Goal: Information Seeking & Learning: Learn about a topic

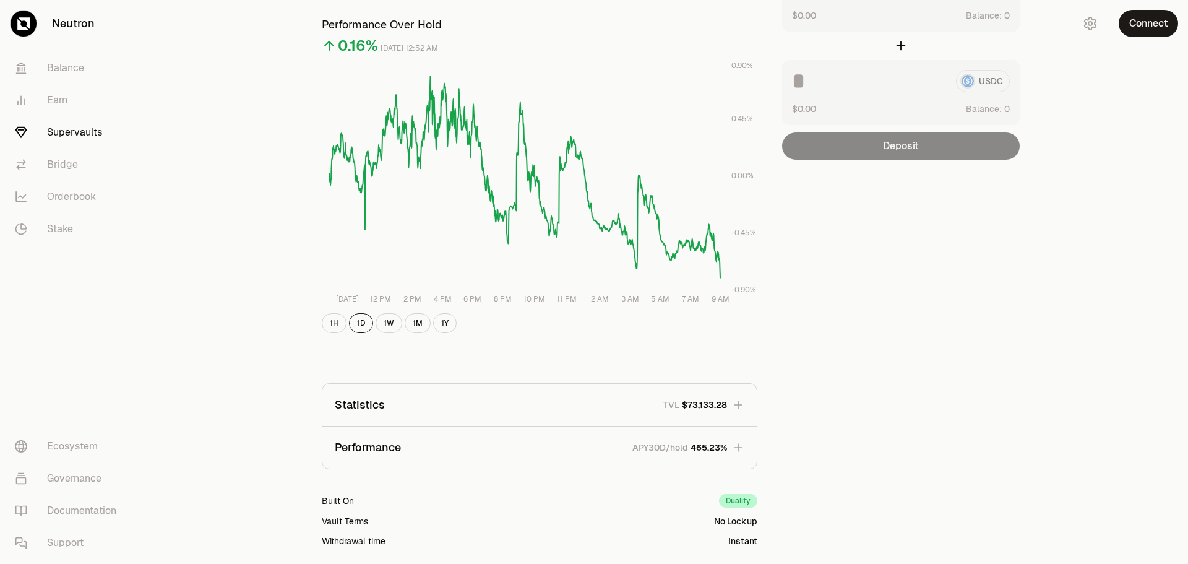
scroll to position [122, 0]
click at [333, 327] on button "1H" at bounding box center [334, 323] width 25 height 20
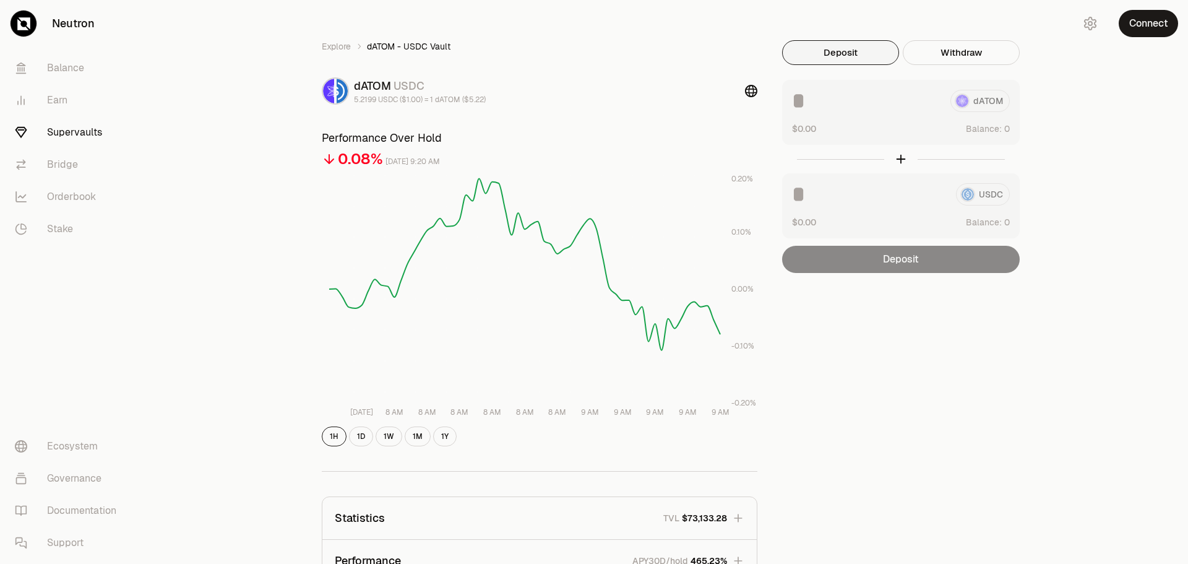
scroll to position [0, 0]
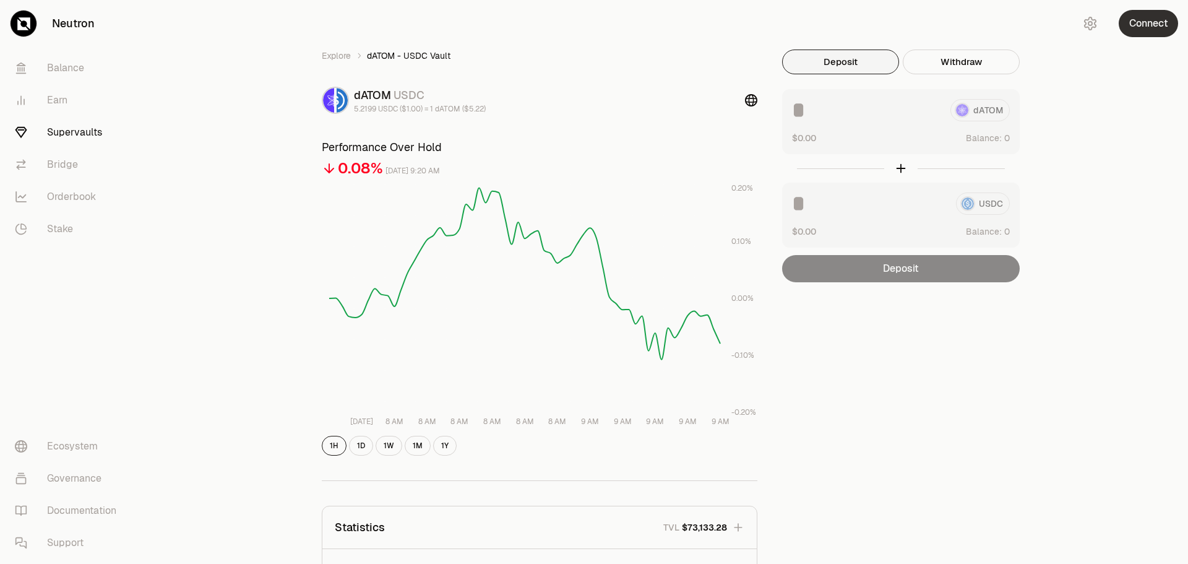
click at [1139, 31] on button "Connect" at bounding box center [1147, 23] width 59 height 27
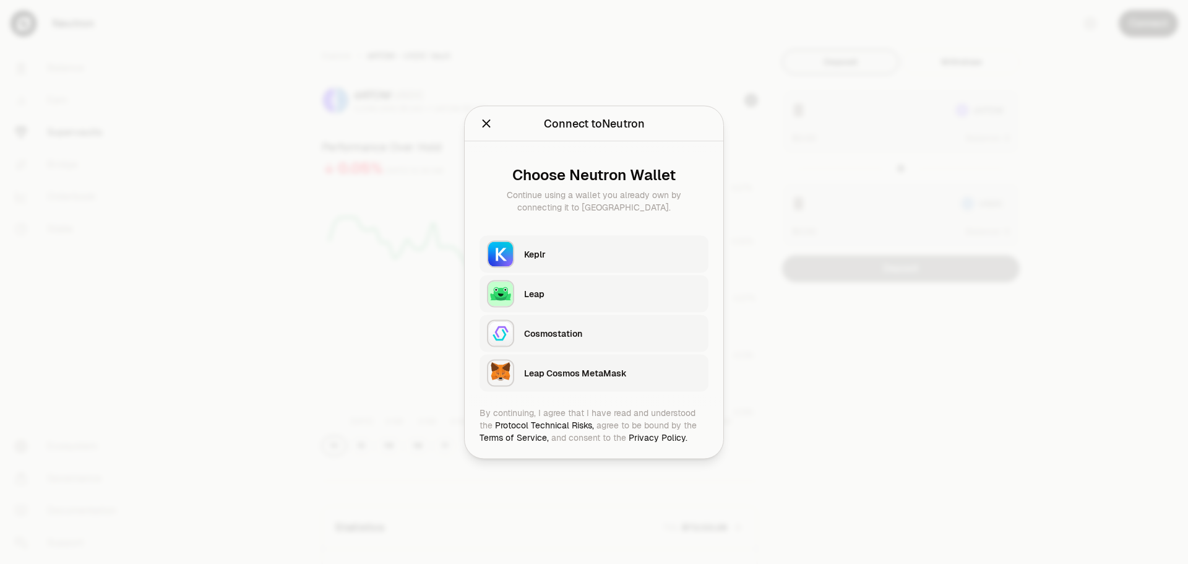
click at [526, 263] on div "Keplr" at bounding box center [616, 253] width 184 height 28
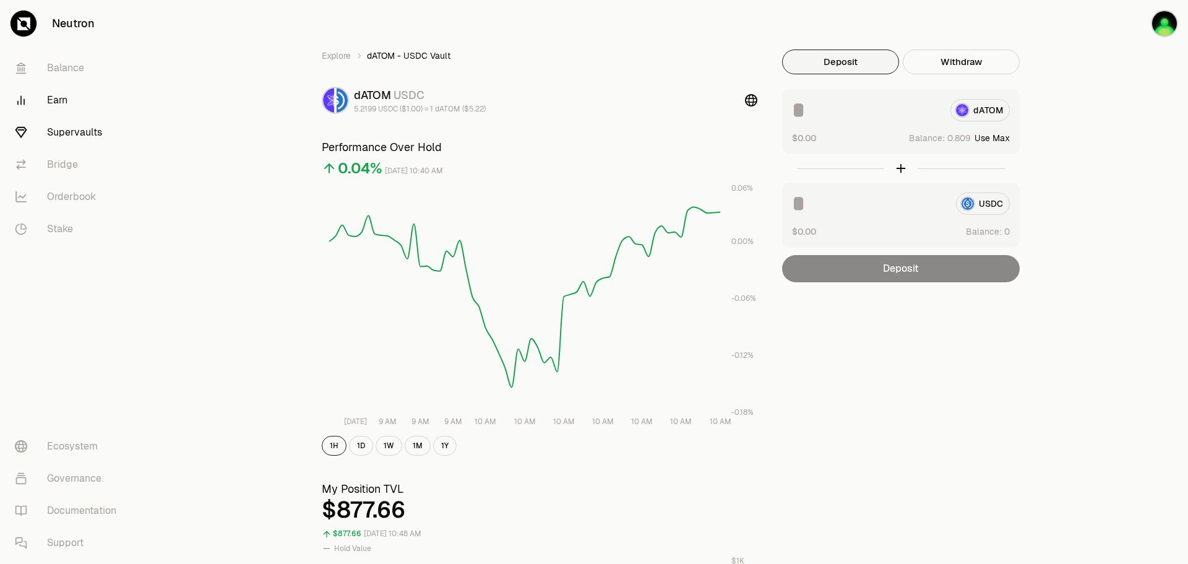
click at [53, 98] on link "Earn" at bounding box center [69, 100] width 129 height 32
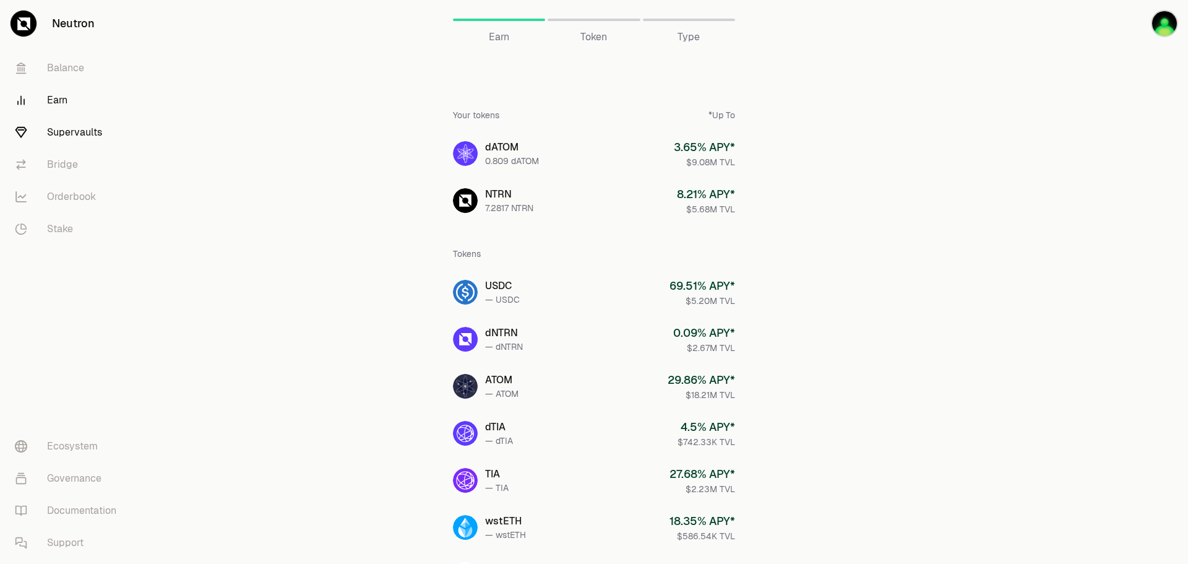
click at [66, 133] on link "Supervaults" at bounding box center [69, 132] width 129 height 32
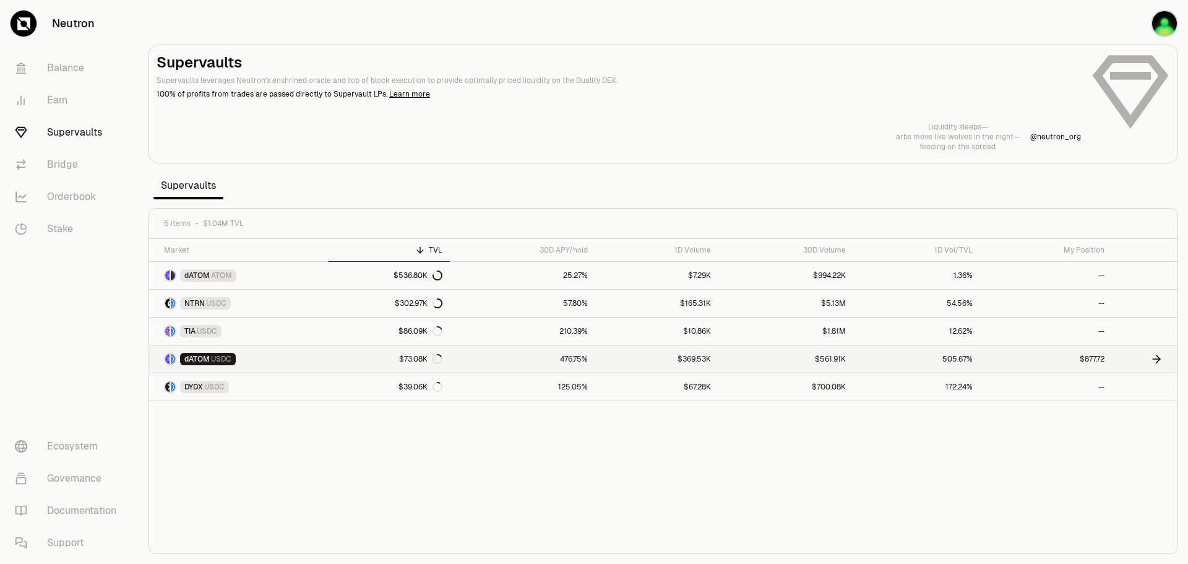
click at [181, 365] on link "dATOM USDC" at bounding box center [238, 358] width 179 height 27
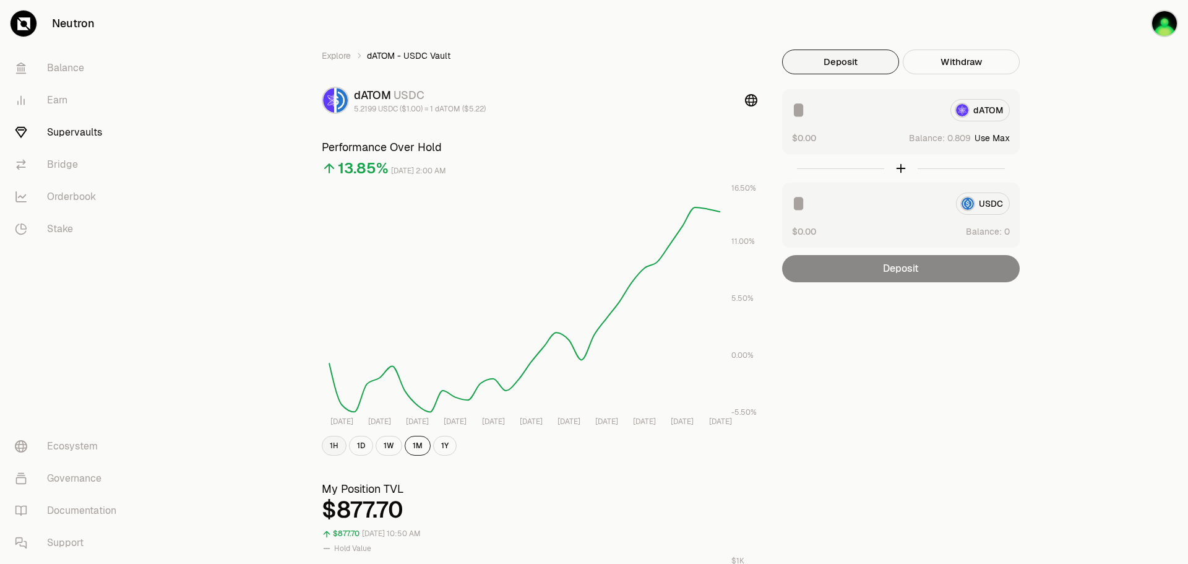
click at [330, 447] on button "1H" at bounding box center [334, 446] width 25 height 20
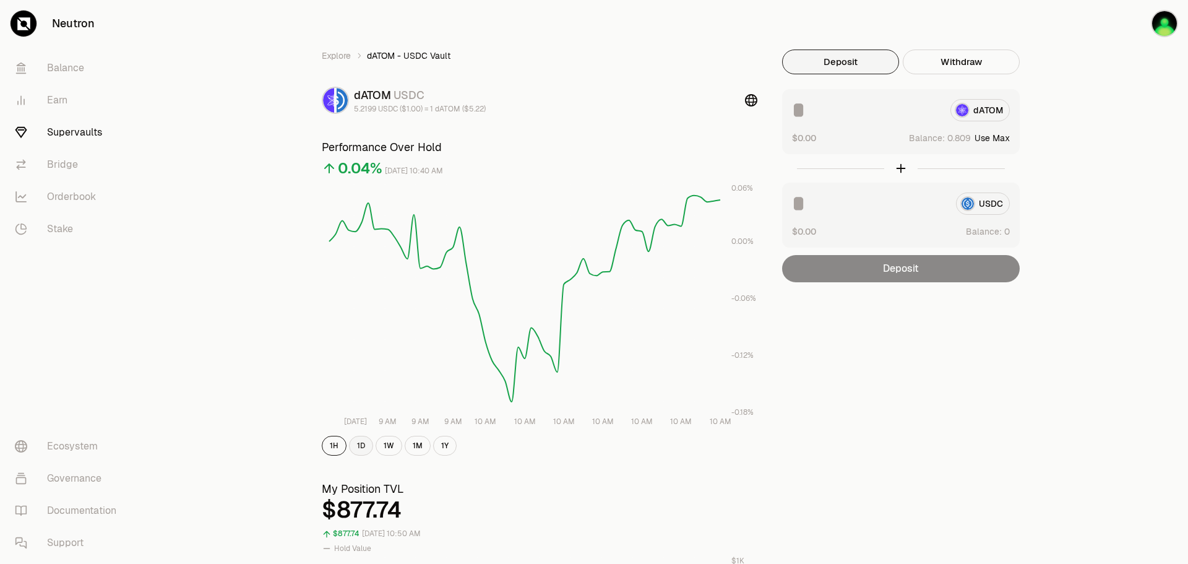
click at [356, 445] on button "1D" at bounding box center [361, 446] width 24 height 20
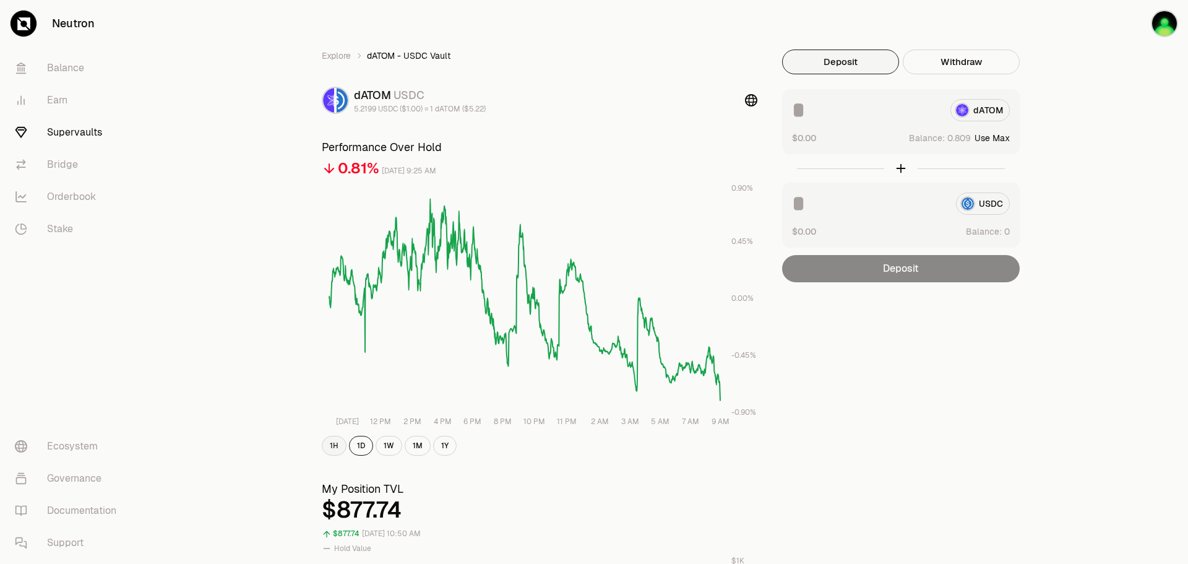
click at [332, 449] on button "1H" at bounding box center [334, 446] width 25 height 20
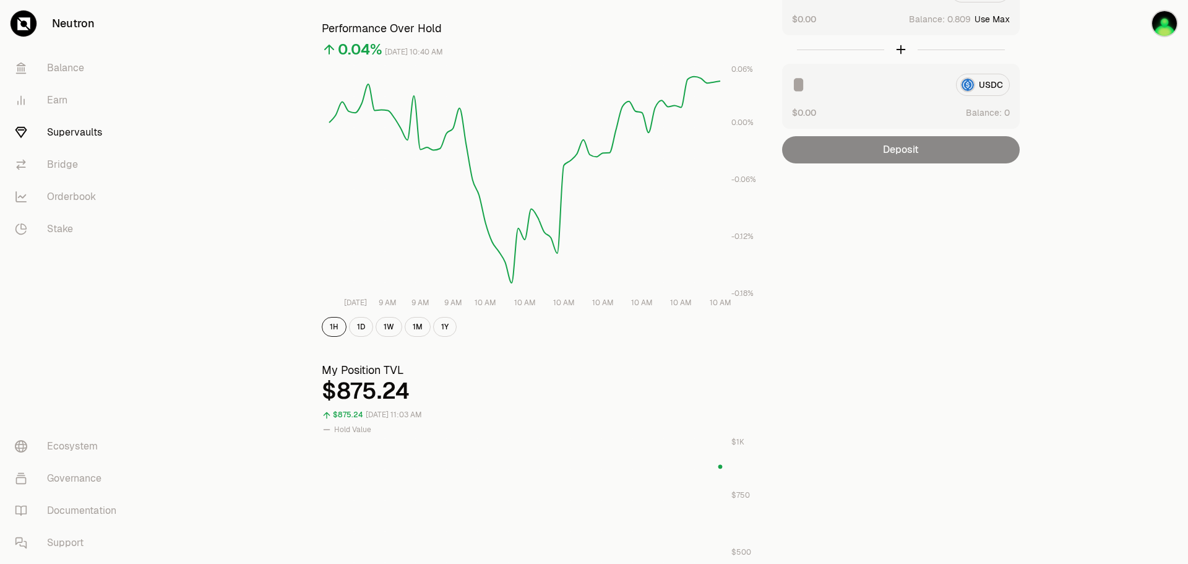
scroll to position [124, 0]
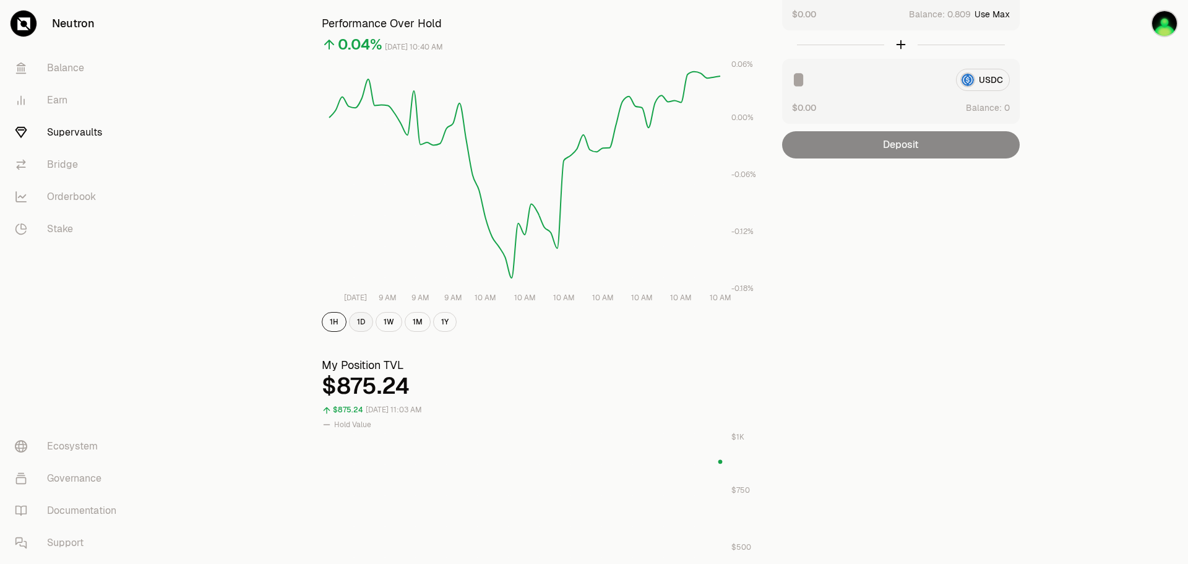
click at [358, 319] on button "1D" at bounding box center [361, 322] width 24 height 20
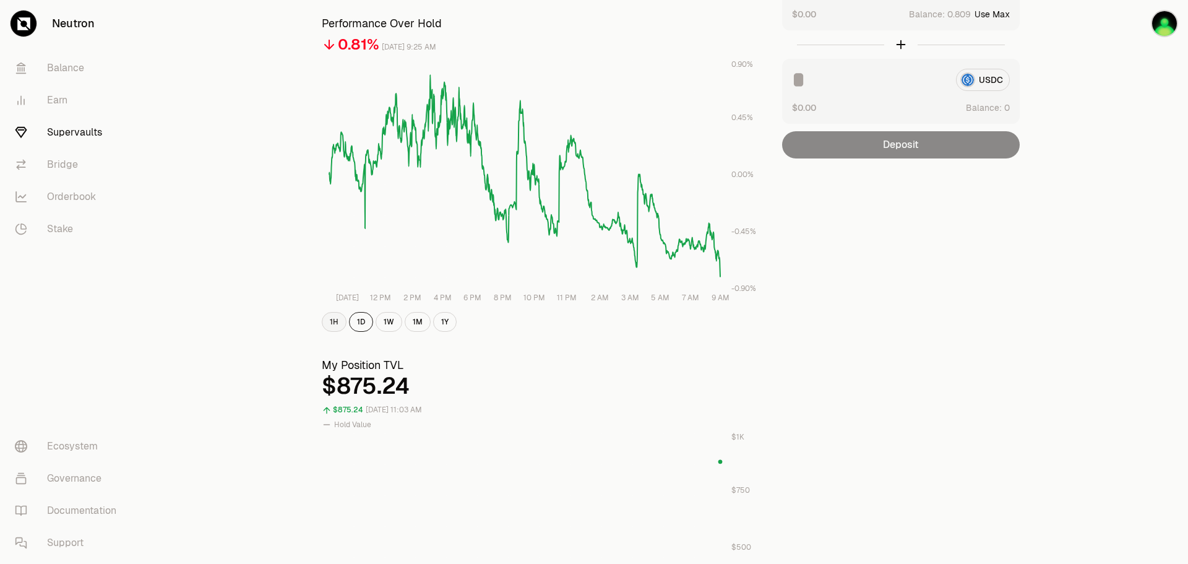
click at [332, 324] on button "1H" at bounding box center [334, 322] width 25 height 20
